Goal: Book appointment/travel/reservation

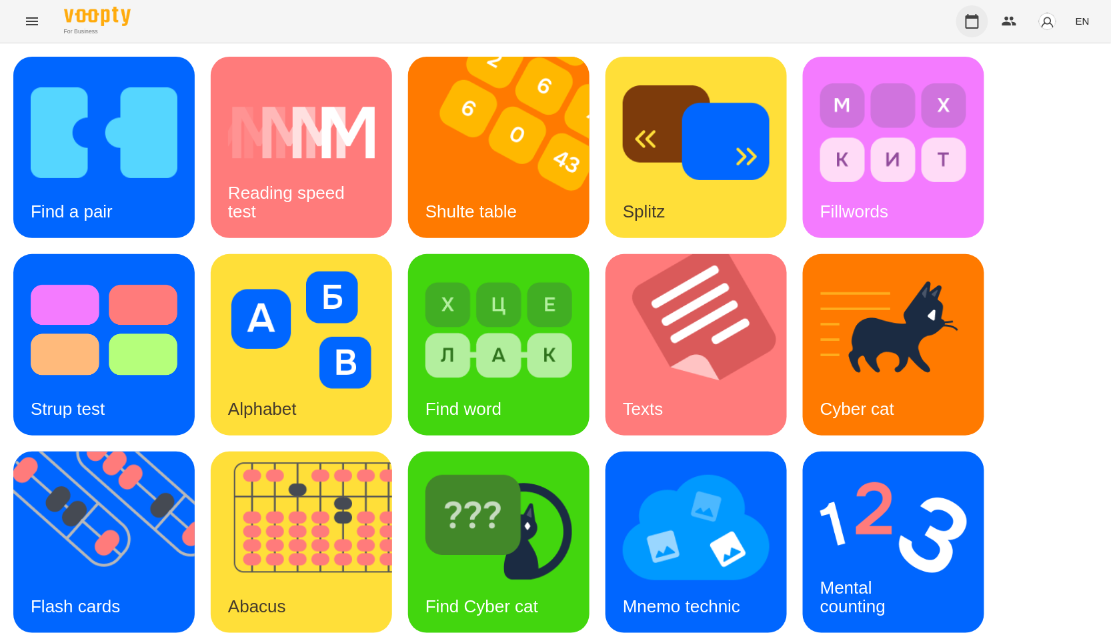
click at [976, 30] on button "button" at bounding box center [973, 21] width 32 height 32
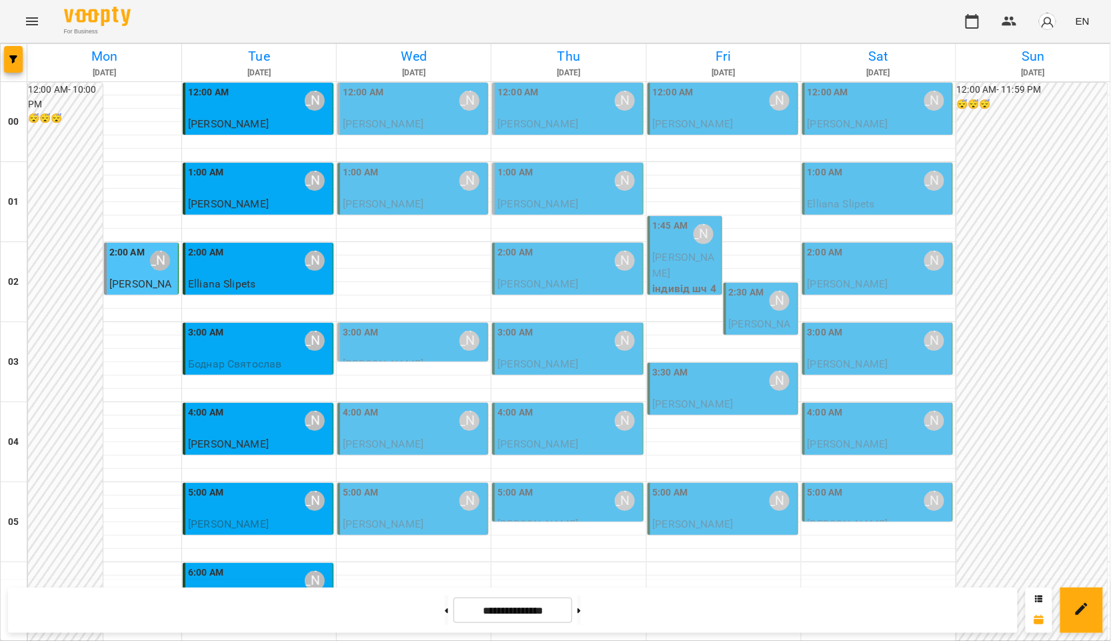
click at [124, 270] on div "2:00 AM" at bounding box center [126, 261] width 35 height 31
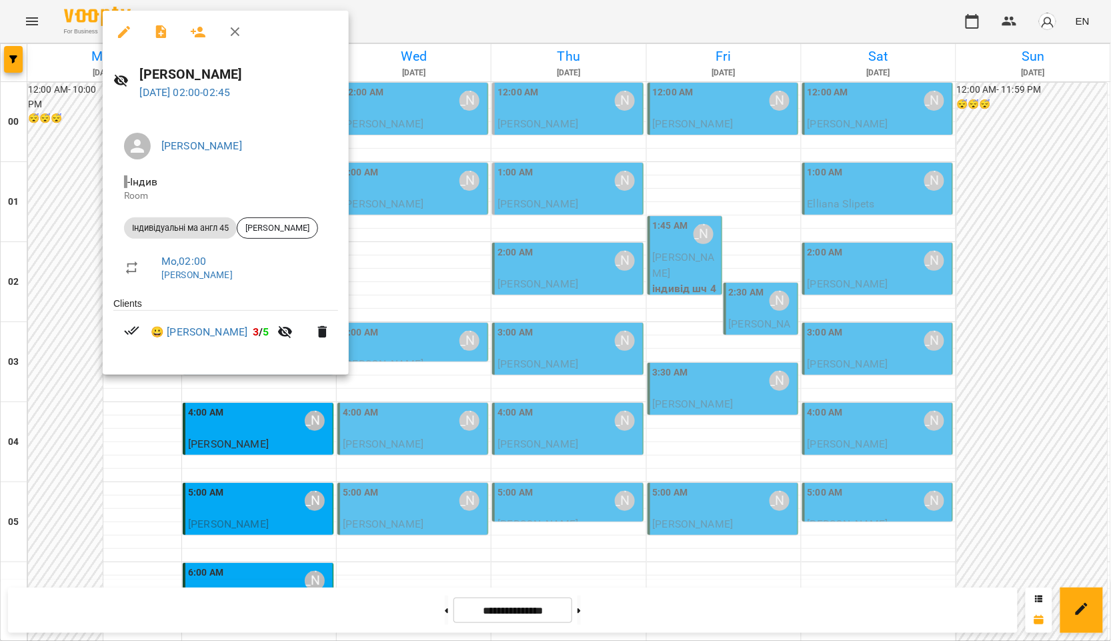
click at [53, 504] on div at bounding box center [555, 320] width 1111 height 641
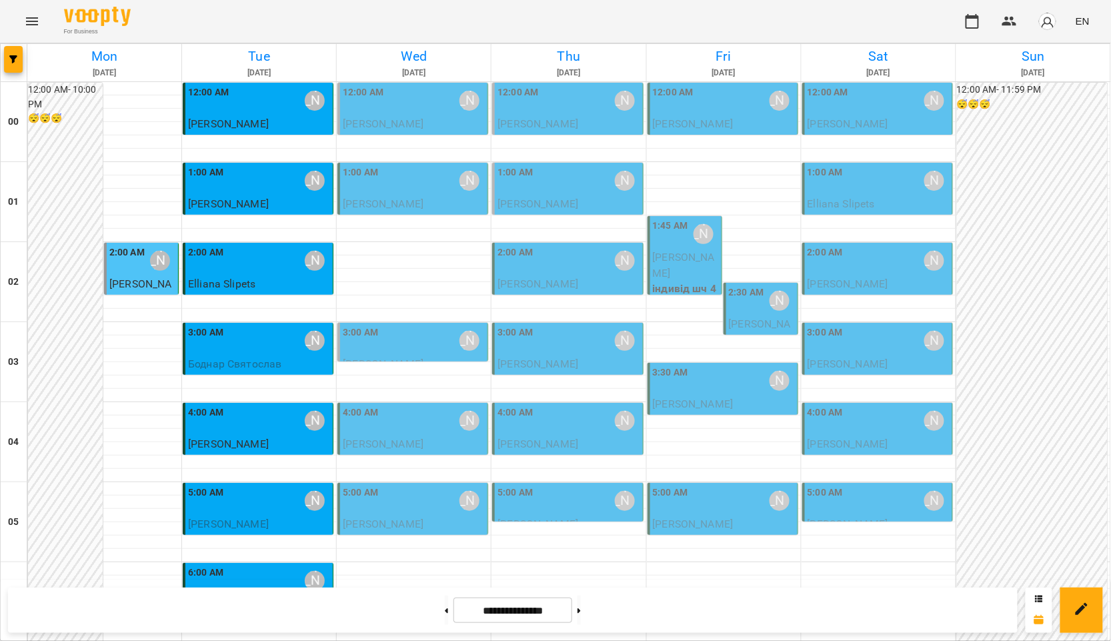
click at [125, 284] on span "[PERSON_NAME]" at bounding box center [140, 292] width 62 height 29
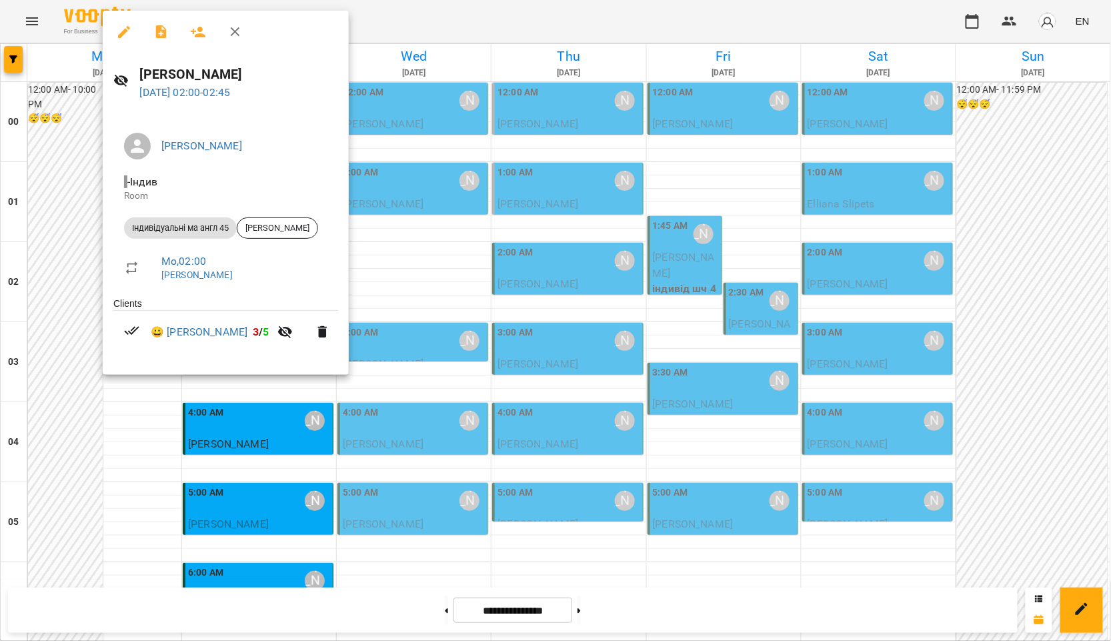
click at [193, 37] on icon "button" at bounding box center [198, 32] width 16 height 16
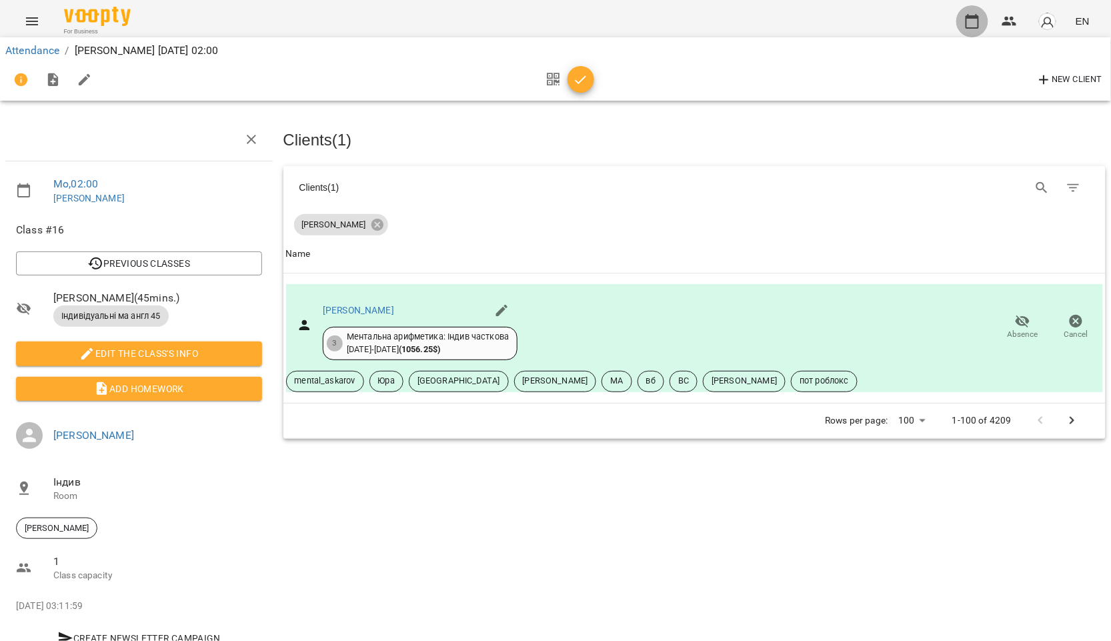
click at [964, 21] on button "button" at bounding box center [973, 21] width 32 height 32
